Goal: Information Seeking & Learning: Learn about a topic

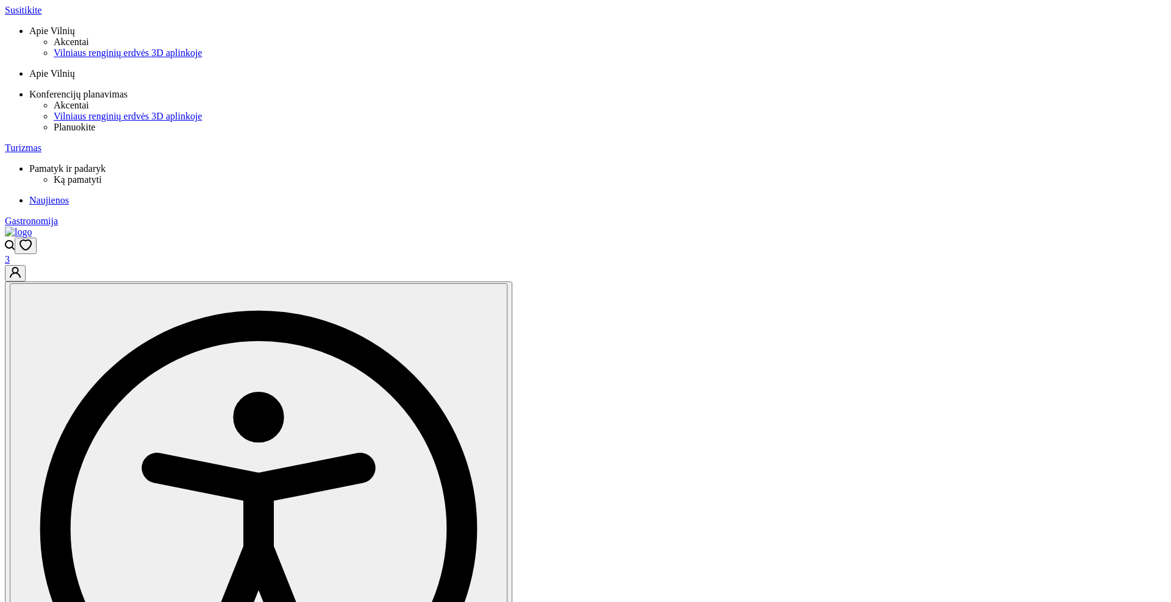
click at [15, 242] on link "Open search modal" at bounding box center [10, 247] width 10 height 10
type input "relocation guide"
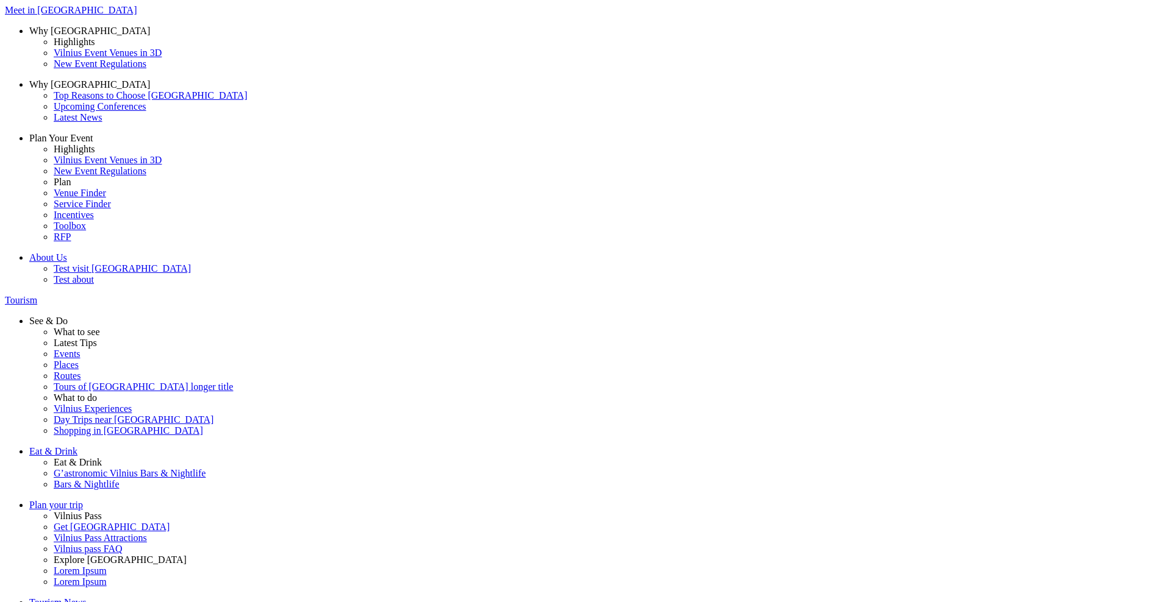
drag, startPoint x: 509, startPoint y: 331, endPoint x: 511, endPoint y: 342, distance: 11.2
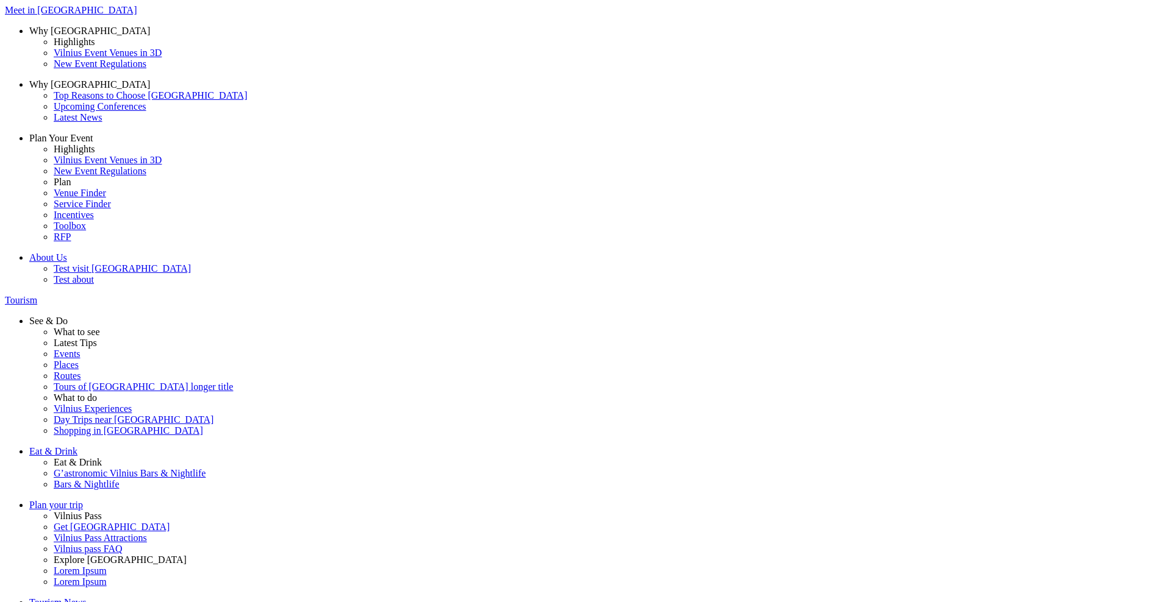
drag, startPoint x: 382, startPoint y: 242, endPoint x: 699, endPoint y: 291, distance: 321.5
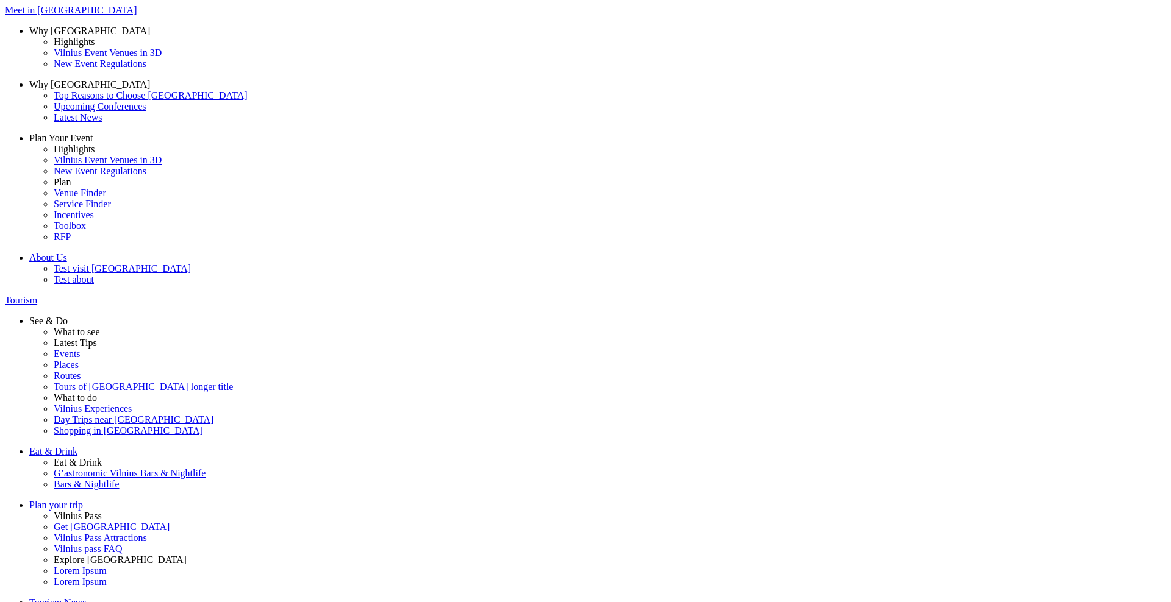
copy h2 "What are you planning to do in Vilnius?"
